Goal: Task Accomplishment & Management: Complete application form

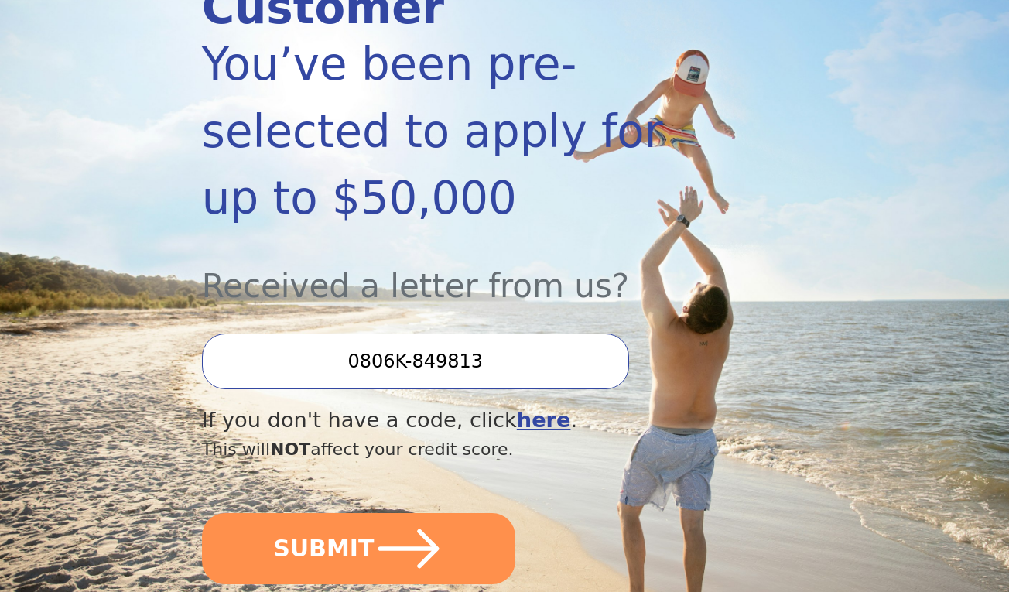
scroll to position [340, 0]
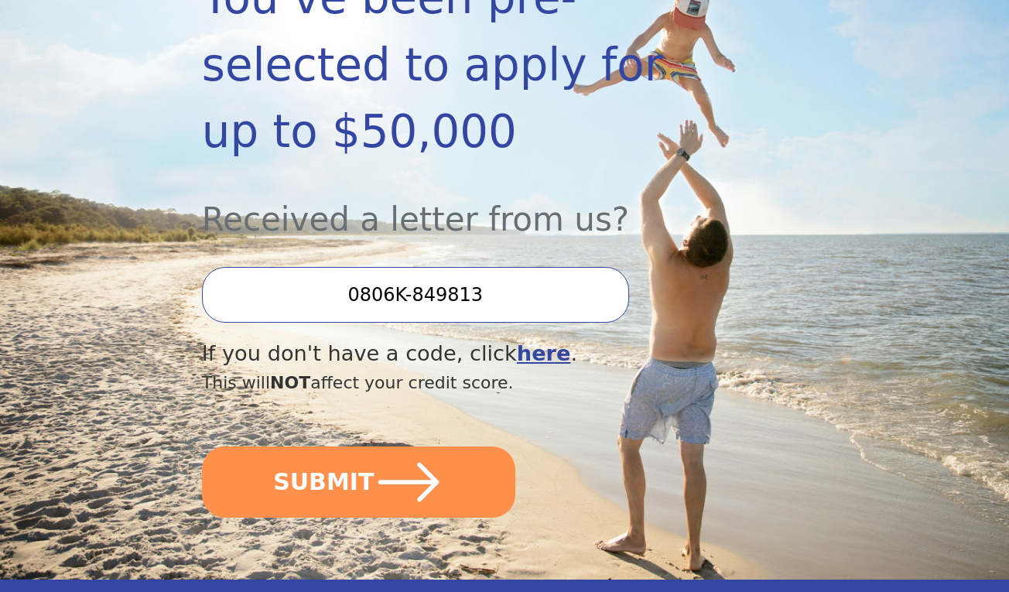
click at [487, 267] on input "0806K-849813" at bounding box center [415, 295] width 427 height 56
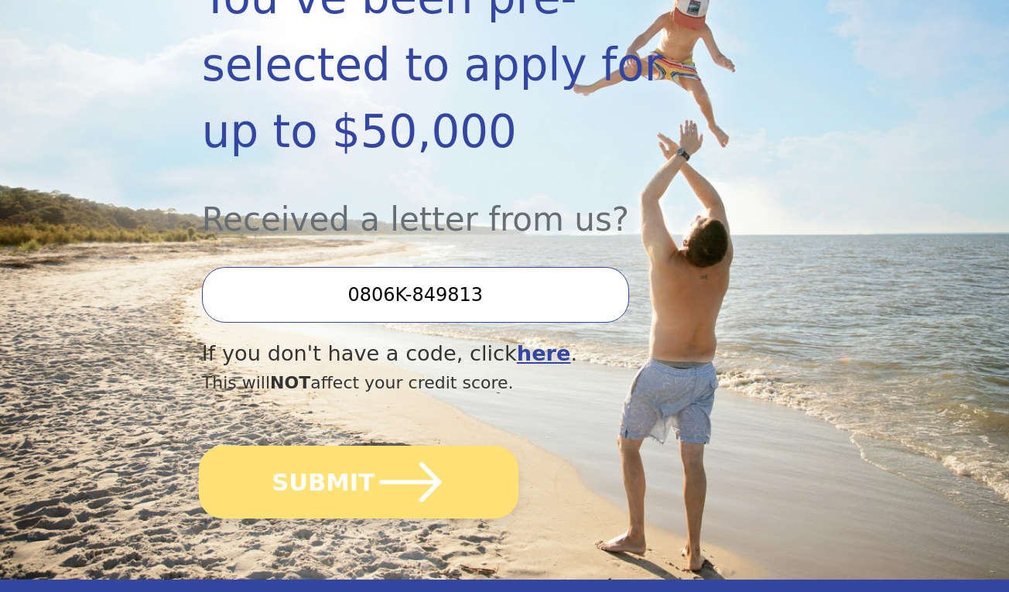
click at [367, 446] on button "SUBMIT" at bounding box center [358, 482] width 319 height 73
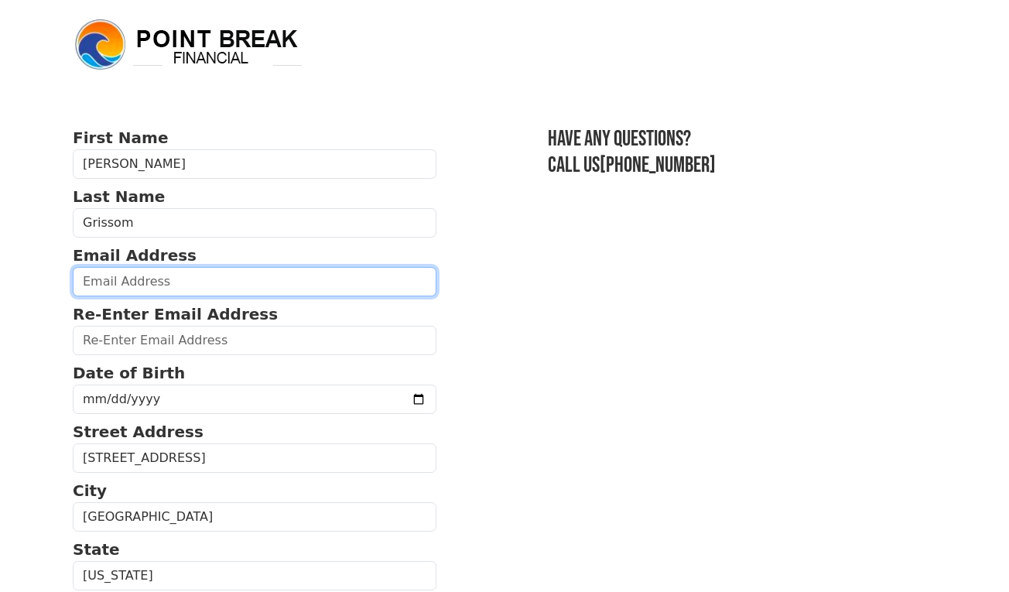
click at [291, 282] on input "email" at bounding box center [255, 281] width 364 height 29
type input "[EMAIL_ADDRESS][DOMAIN_NAME]"
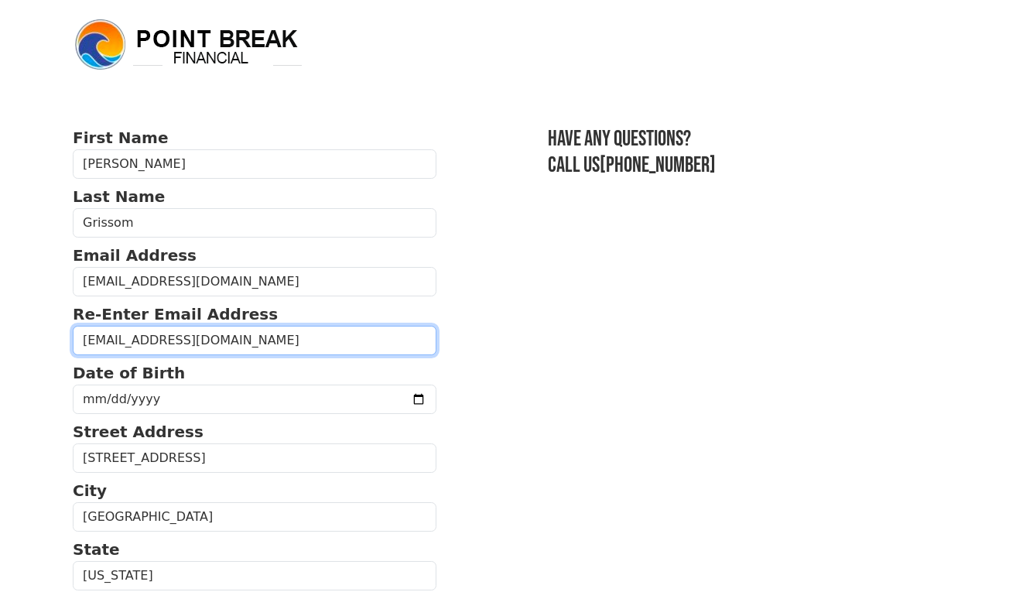
type input "[EMAIL_ADDRESS][DOMAIN_NAME]"
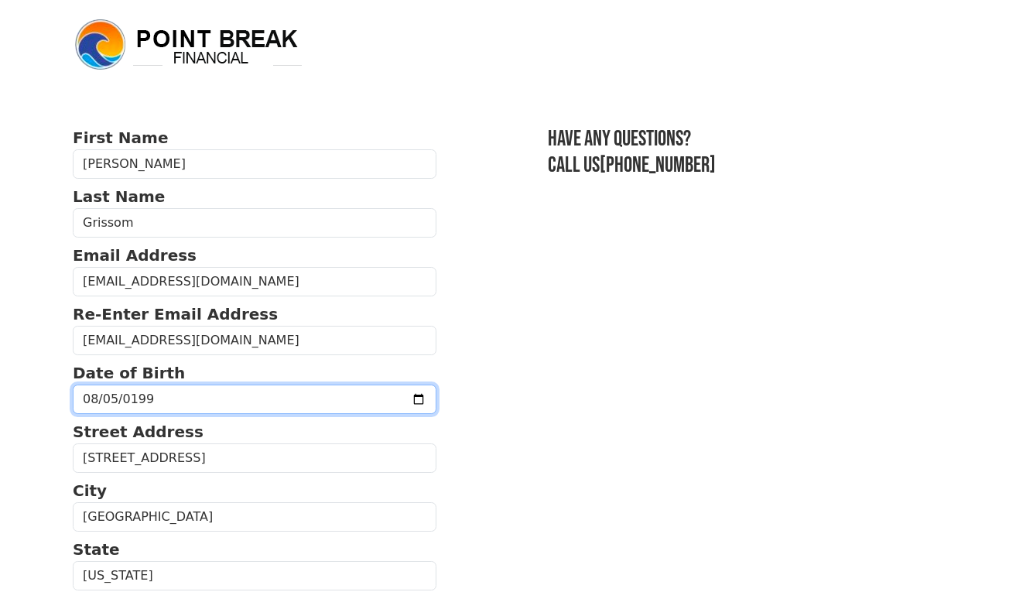
type input "[DATE]"
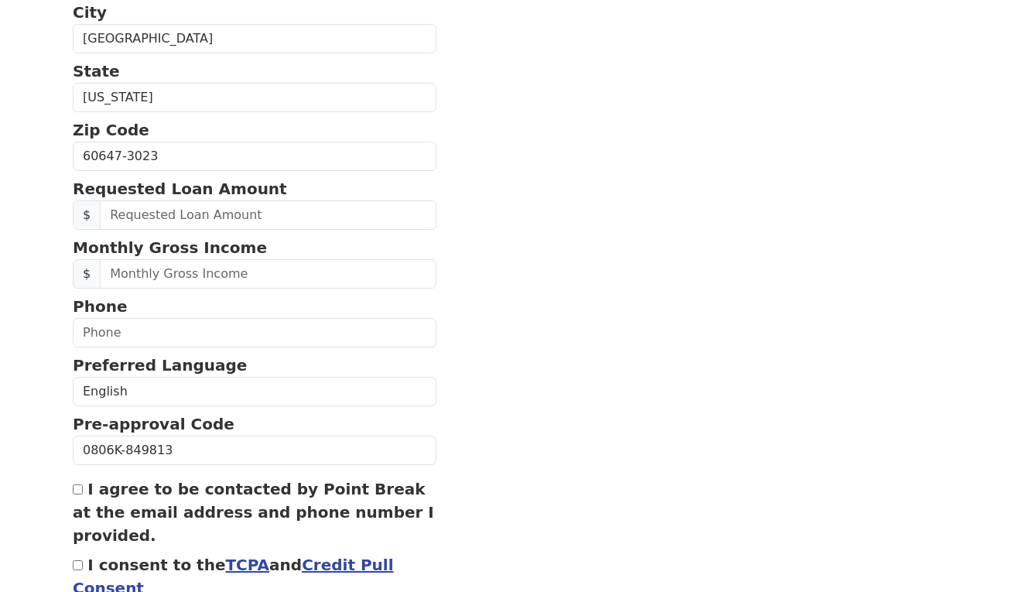
scroll to position [495, 0]
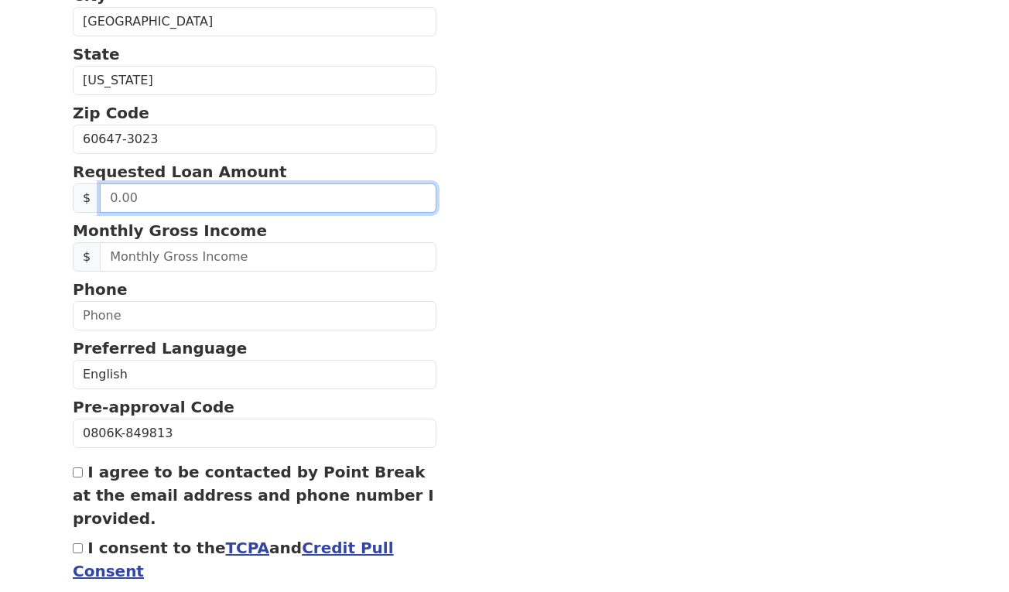
click at [333, 205] on input "text" at bounding box center [268, 197] width 336 height 29
type input "15,000.00"
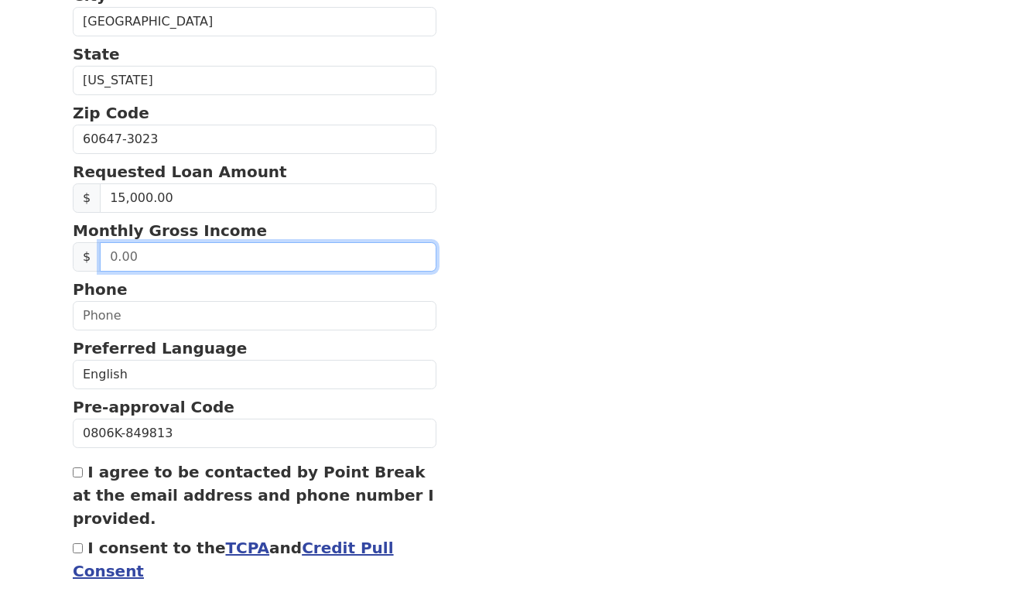
click at [291, 261] on input "text" at bounding box center [268, 256] width 336 height 29
type input "4,500.00"
click at [628, 191] on section "First Name [PERSON_NAME] Last Name [PERSON_NAME] Email Address [EMAIL_ADDRESS][…" at bounding box center [504, 136] width 863 height 1010
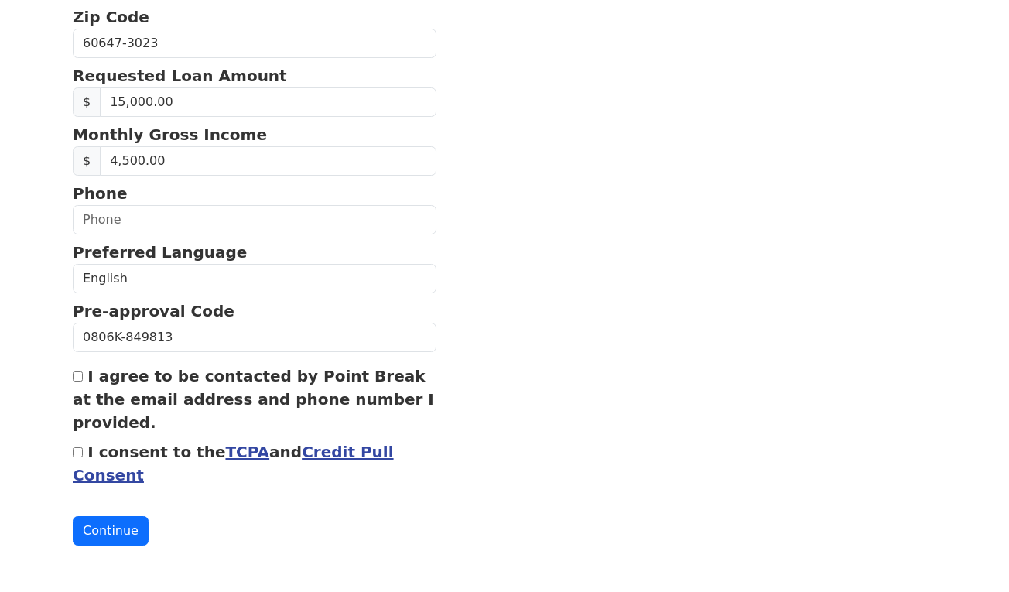
scroll to position [598, 0]
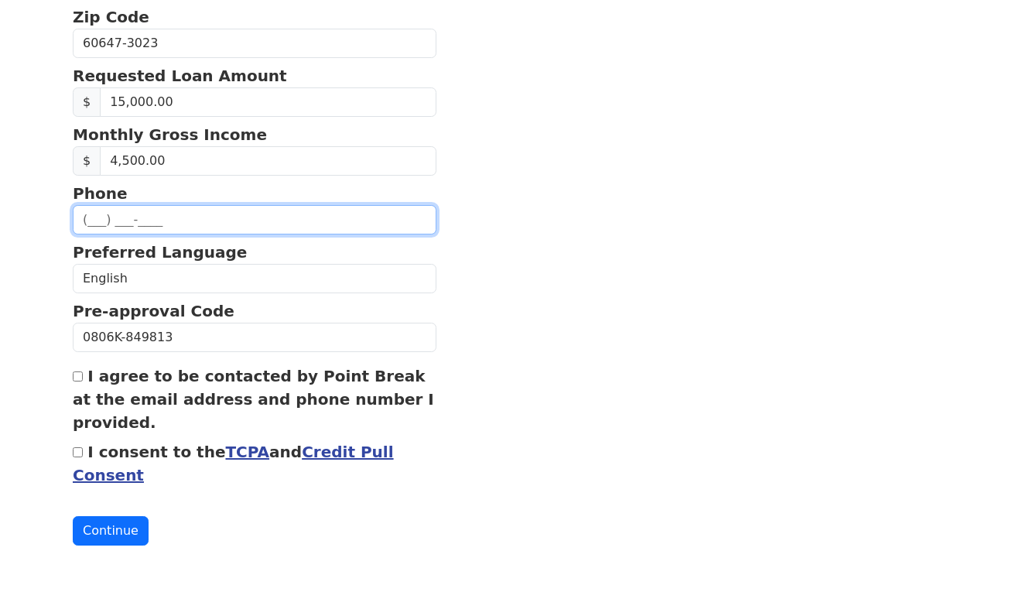
click at [189, 212] on input "text" at bounding box center [255, 219] width 364 height 29
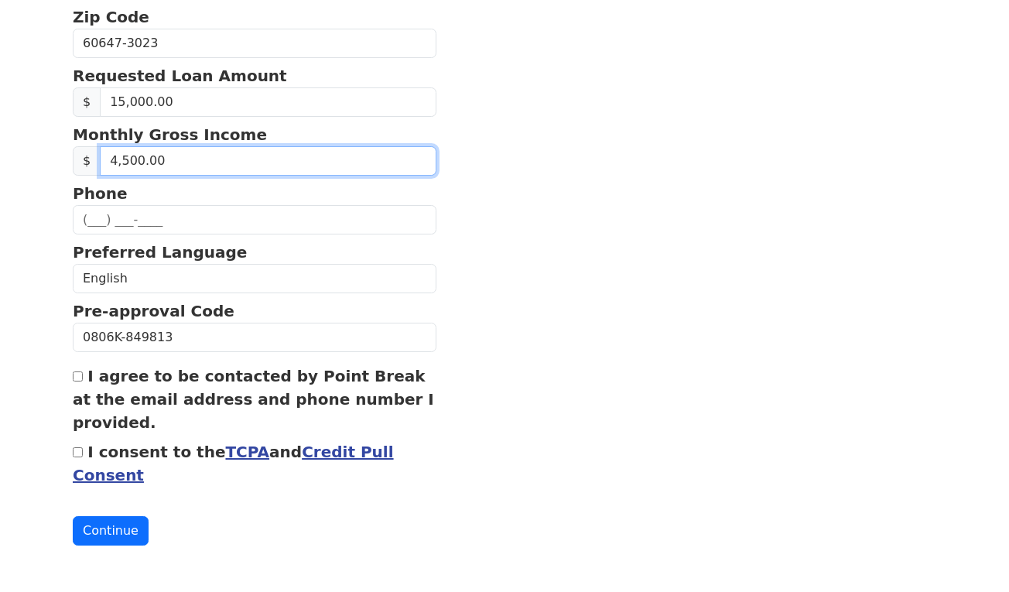
click at [134, 159] on input "4,500.00" at bounding box center [268, 160] width 336 height 29
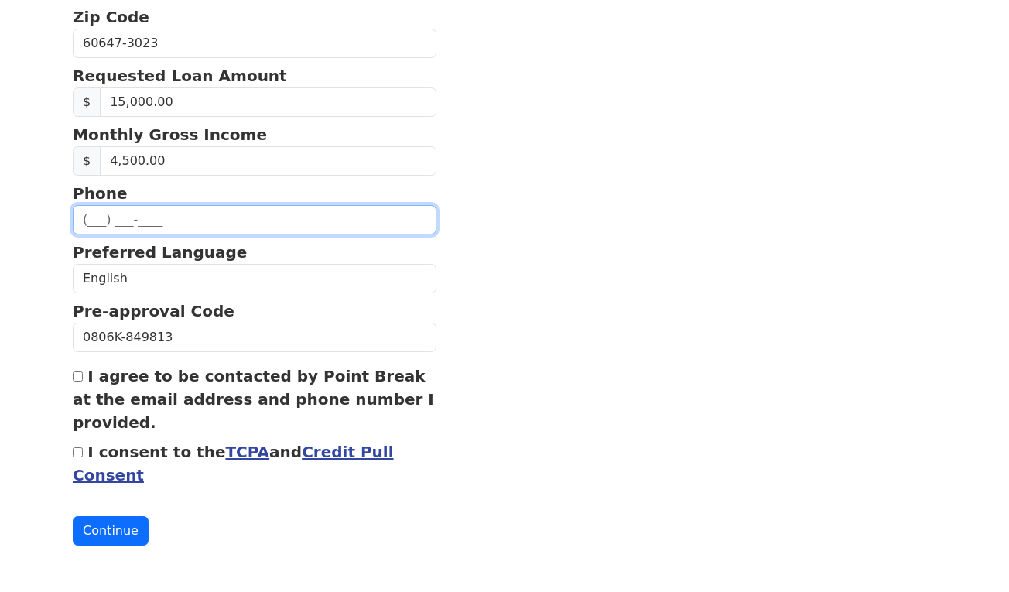
click at [104, 217] on input "text" at bounding box center [255, 219] width 364 height 29
type input "[PHONE_NUMBER]"
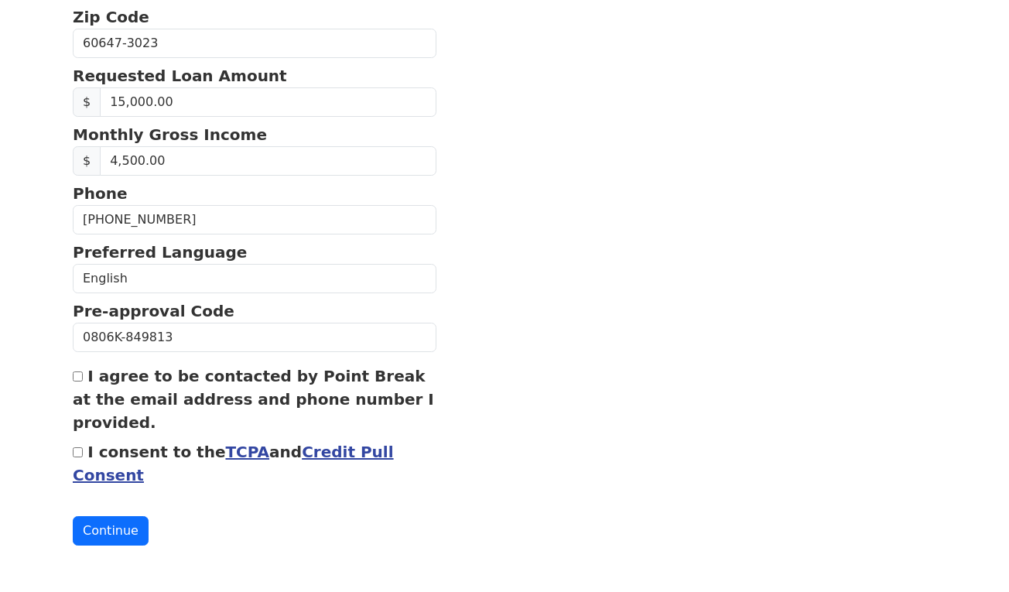
click at [77, 375] on input "I agree to be contacted by Point Break at the email address and phone number I …" at bounding box center [78, 376] width 10 height 10
checkbox input "true"
click at [78, 448] on input "I consent to the TCPA and Credit Pull Consent" at bounding box center [78, 452] width 10 height 10
checkbox input "true"
click at [103, 525] on button "Continue" at bounding box center [111, 530] width 76 height 29
